Goal: Find specific page/section: Find specific page/section

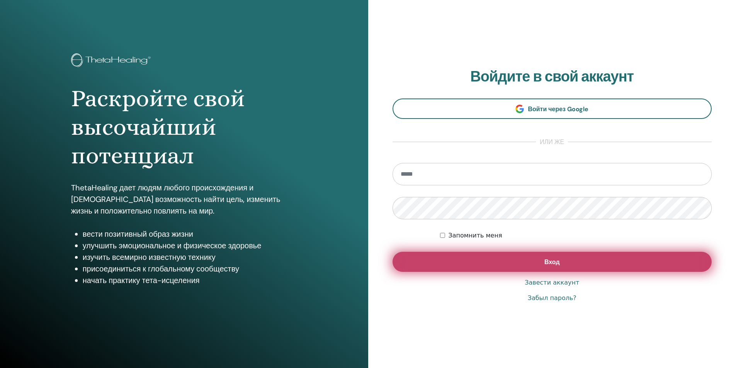
type input "**********"
click at [554, 266] on span "Вход" at bounding box center [551, 262] width 15 height 8
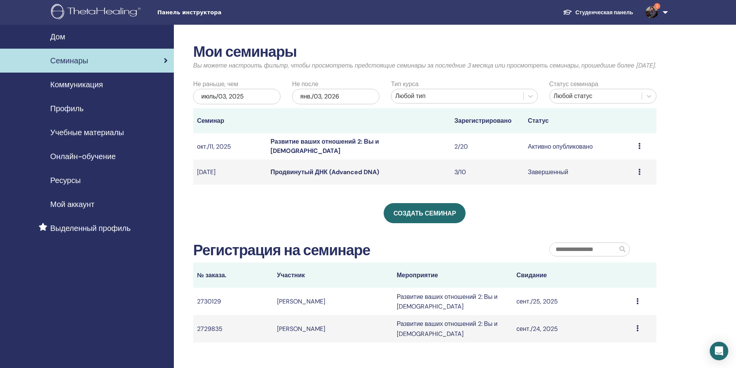
click at [357, 155] on font "Развитие ваших отношений 2: Вы и [DEMOGRAPHIC_DATA]" at bounding box center [324, 145] width 109 height 17
click at [639, 149] on icon at bounding box center [639, 146] width 2 height 6
click at [635, 159] on font "Предварительный просмотр" at bounding box center [642, 158] width 81 height 8
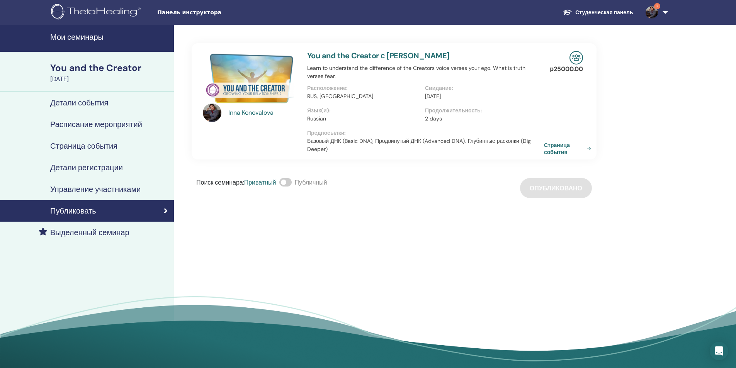
click at [561, 147] on link "Страница события" at bounding box center [569, 149] width 50 height 14
